Goal: Task Accomplishment & Management: Use online tool/utility

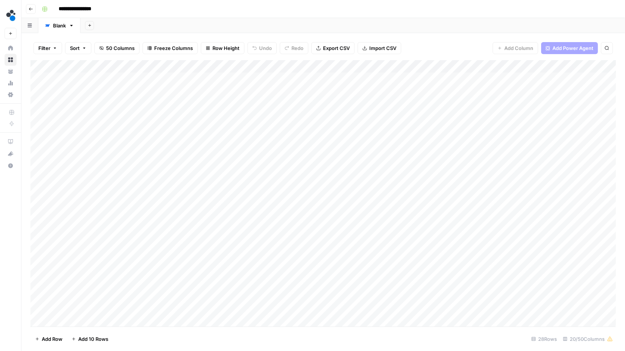
drag, startPoint x: 335, startPoint y: 28, endPoint x: 335, endPoint y: 68, distance: 39.5
click at [335, 66] on div "**********" at bounding box center [323, 175] width 604 height 351
click at [459, 146] on div "Add Column" at bounding box center [323, 193] width 586 height 267
click at [459, 158] on div "Add Column" at bounding box center [323, 193] width 586 height 267
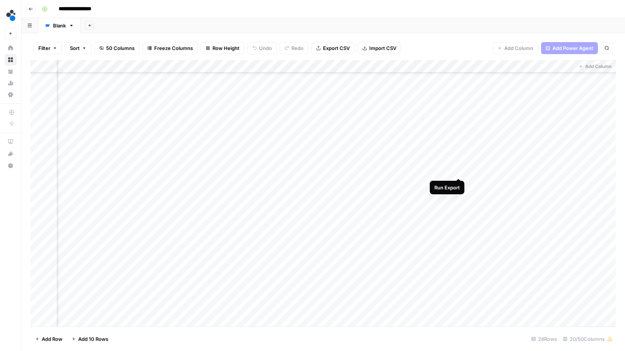
click at [458, 170] on div "Add Column" at bounding box center [323, 193] width 586 height 267
click at [457, 184] on div "Add Column" at bounding box center [323, 193] width 586 height 267
click at [457, 197] on div "Add Column" at bounding box center [323, 193] width 586 height 267
click at [456, 208] on div "Add Column" at bounding box center [323, 193] width 586 height 267
click at [459, 206] on div "Add Column" at bounding box center [323, 193] width 586 height 267
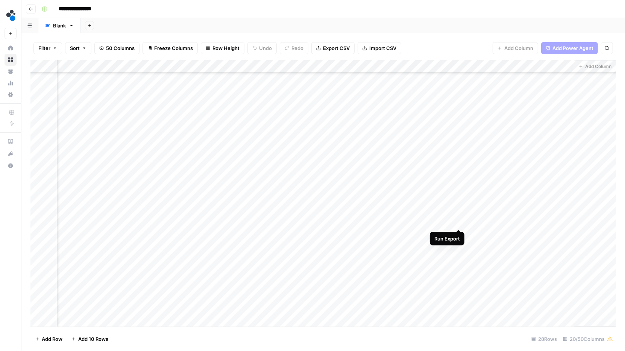
click at [460, 222] on div "Add Column" at bounding box center [323, 193] width 586 height 267
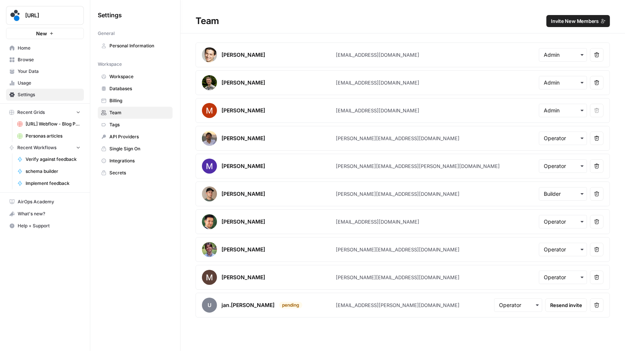
click at [536, 302] on icon "button" at bounding box center [537, 305] width 6 height 6
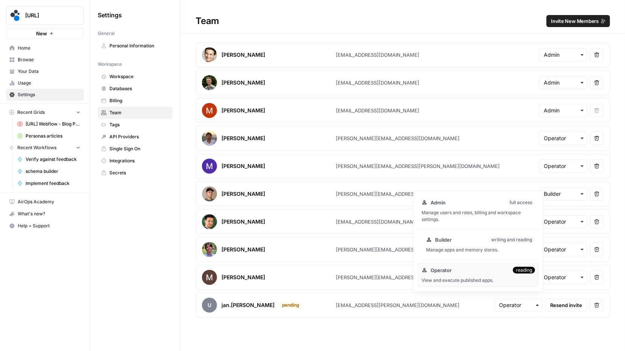
click at [491, 252] on div "Manage apps and memory stores." at bounding box center [480, 250] width 109 height 7
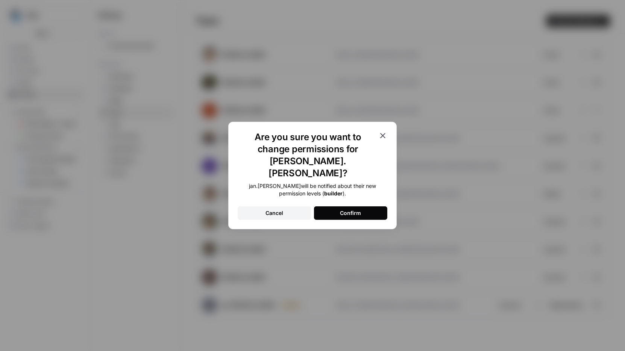
click at [358, 210] on div "Confirm" at bounding box center [350, 214] width 21 height 8
